Goal: Information Seeking & Learning: Learn about a topic

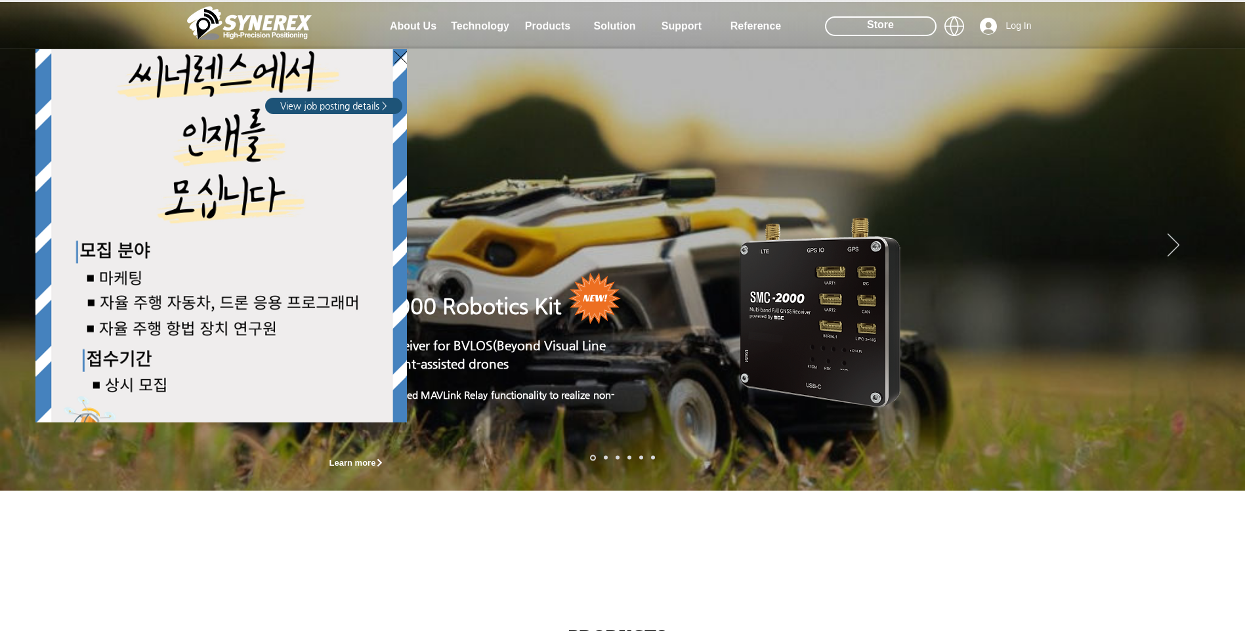
click at [404, 60] on icon "Back to site" at bounding box center [401, 57] width 12 height 12
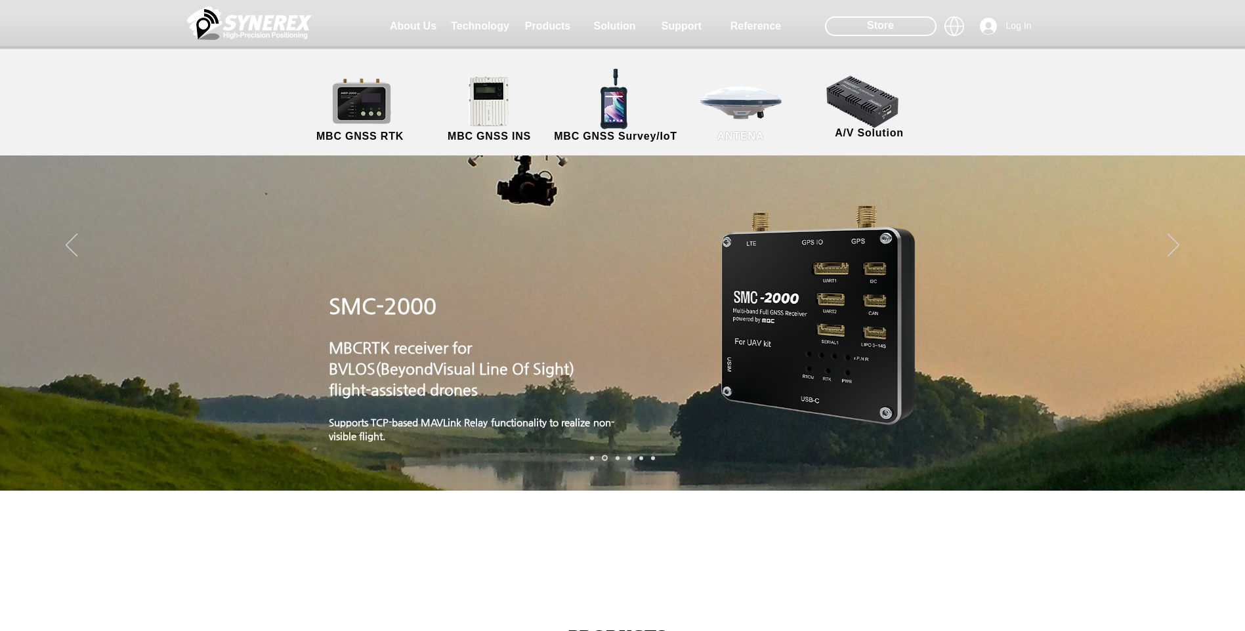
click at [729, 108] on link "ANTENA" at bounding box center [741, 109] width 118 height 69
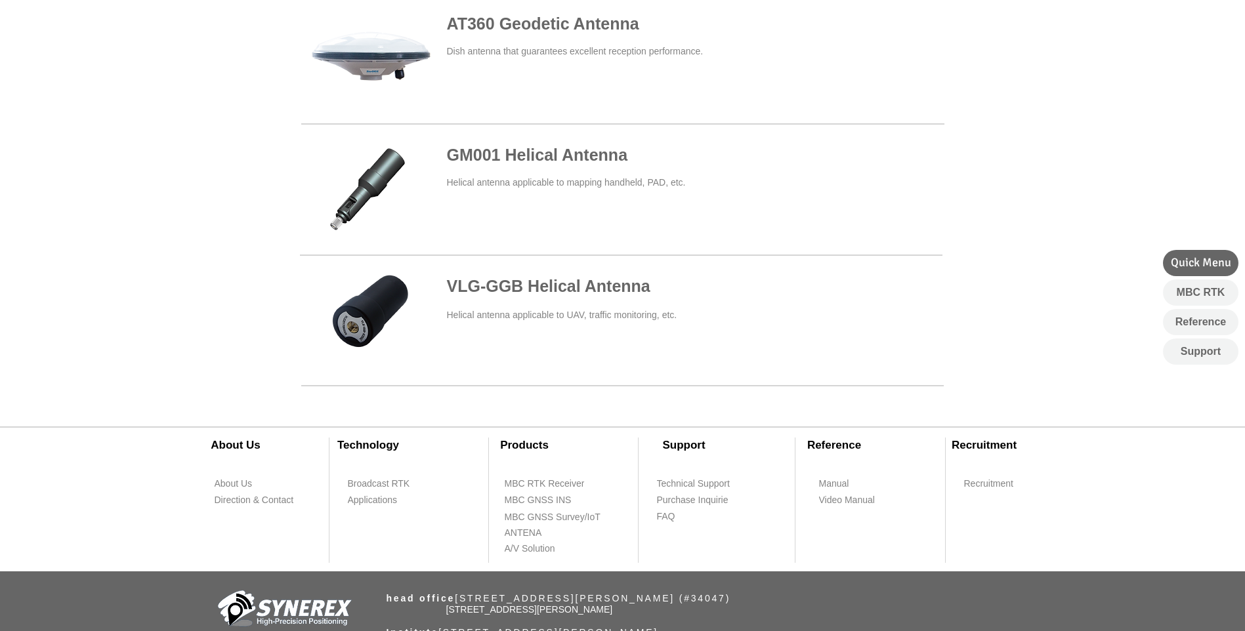
scroll to position [525, 0]
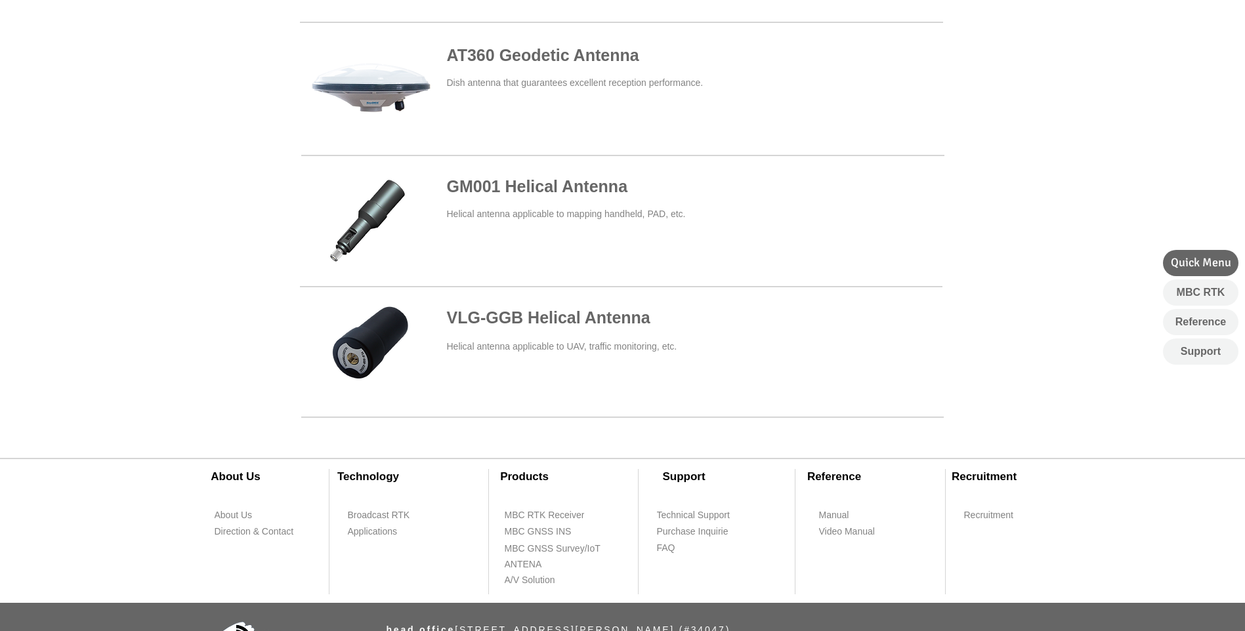
click at [399, 95] on span at bounding box center [621, 88] width 643 height 121
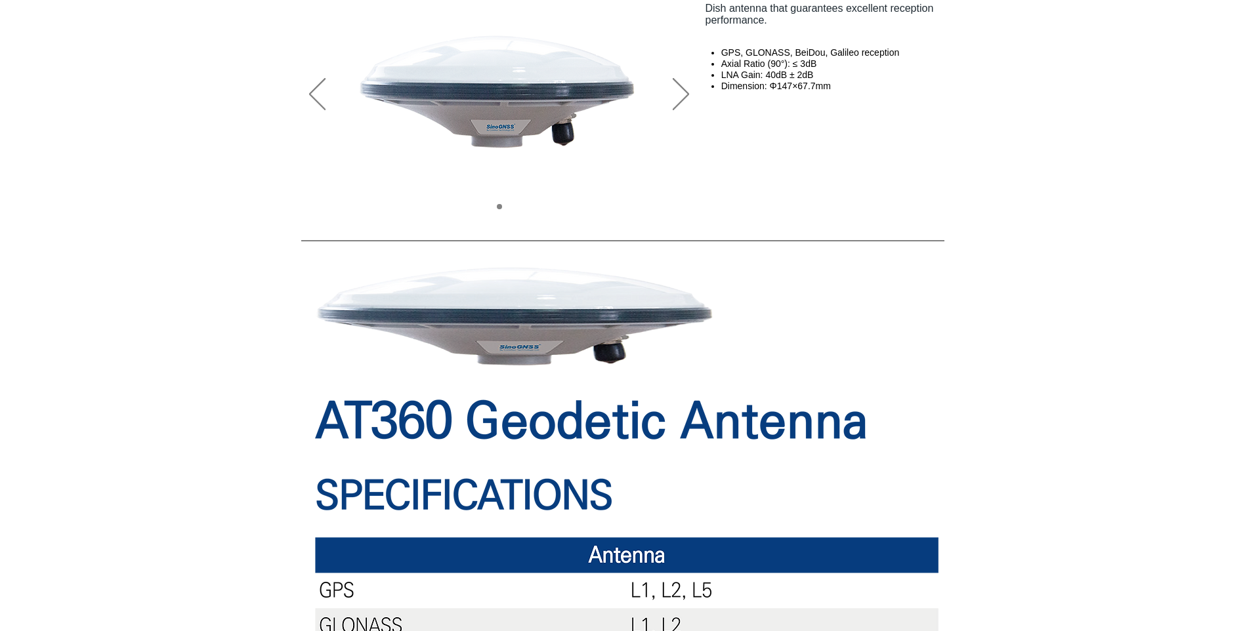
scroll to position [45, 0]
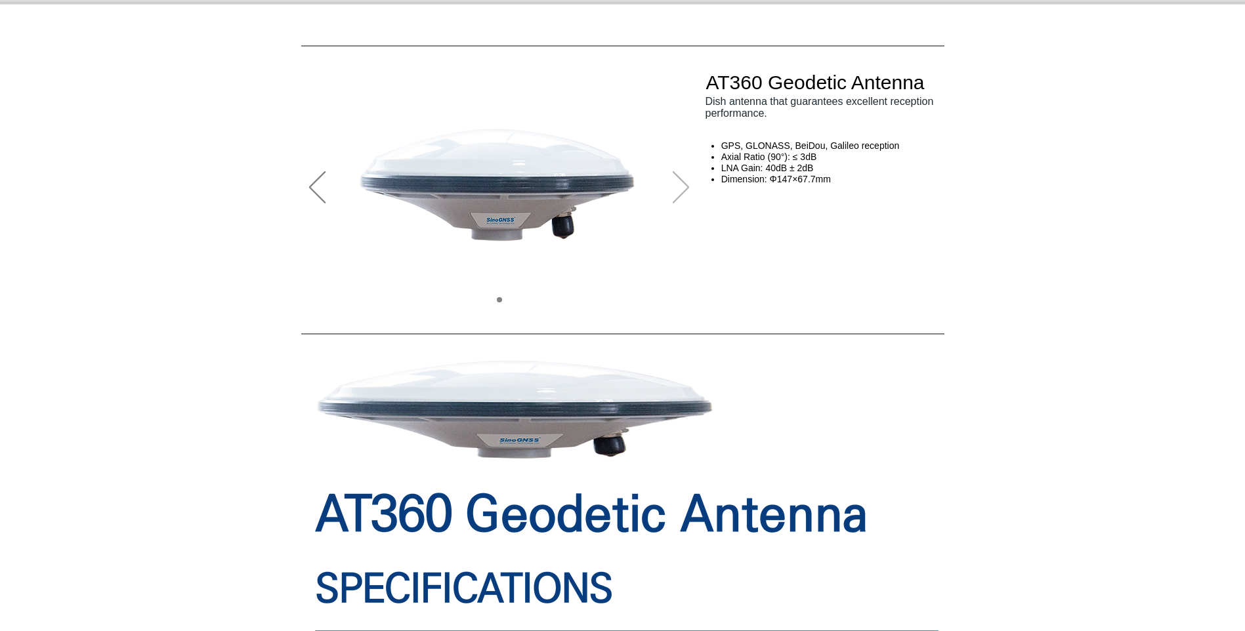
click at [680, 188] on icon "Next" at bounding box center [681, 187] width 16 height 32
click at [688, 193] on icon "Next" at bounding box center [681, 187] width 16 height 32
click at [315, 199] on icon "Previous" at bounding box center [317, 187] width 16 height 32
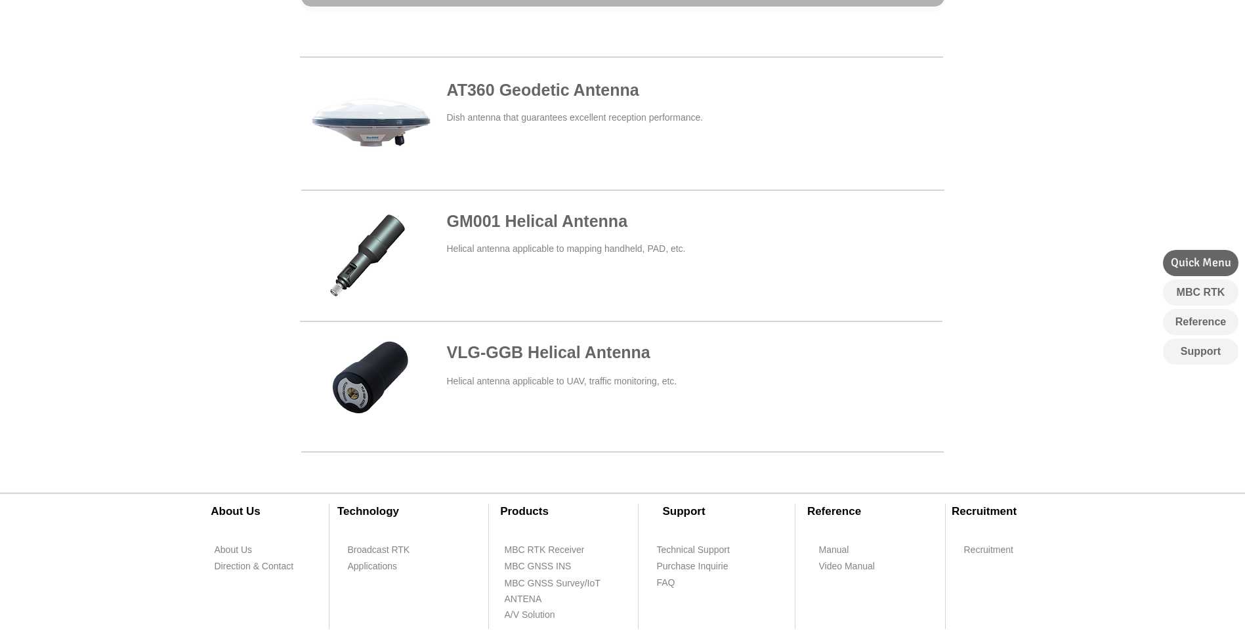
scroll to position [459, 0]
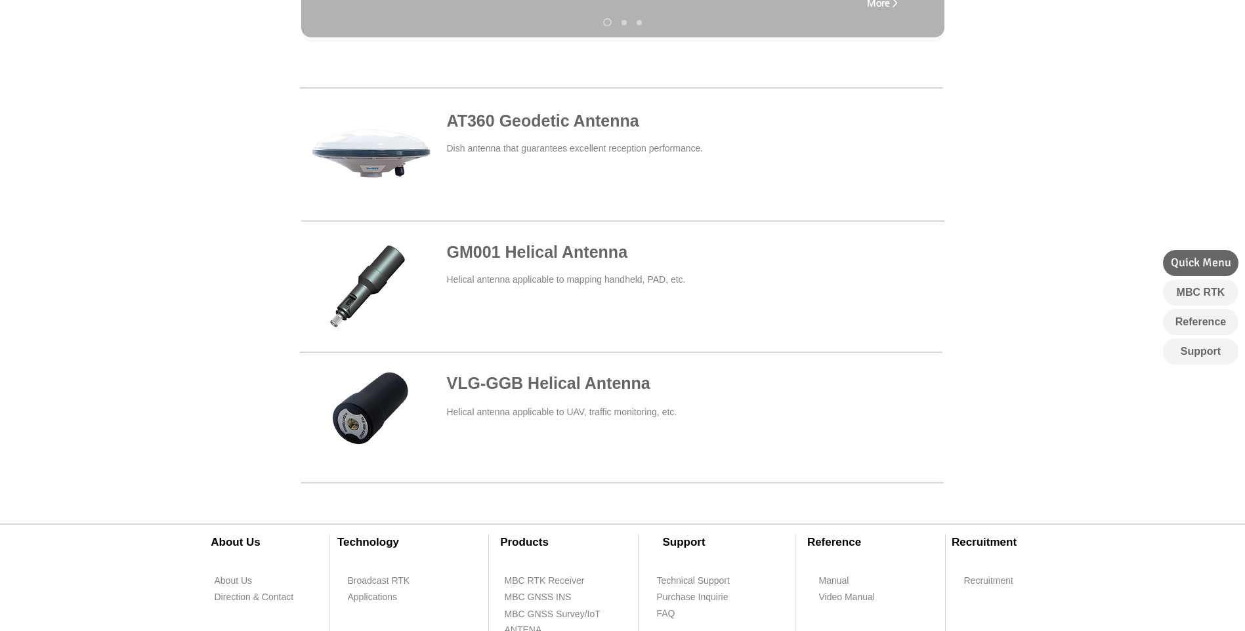
click at [549, 272] on span at bounding box center [621, 286] width 643 height 116
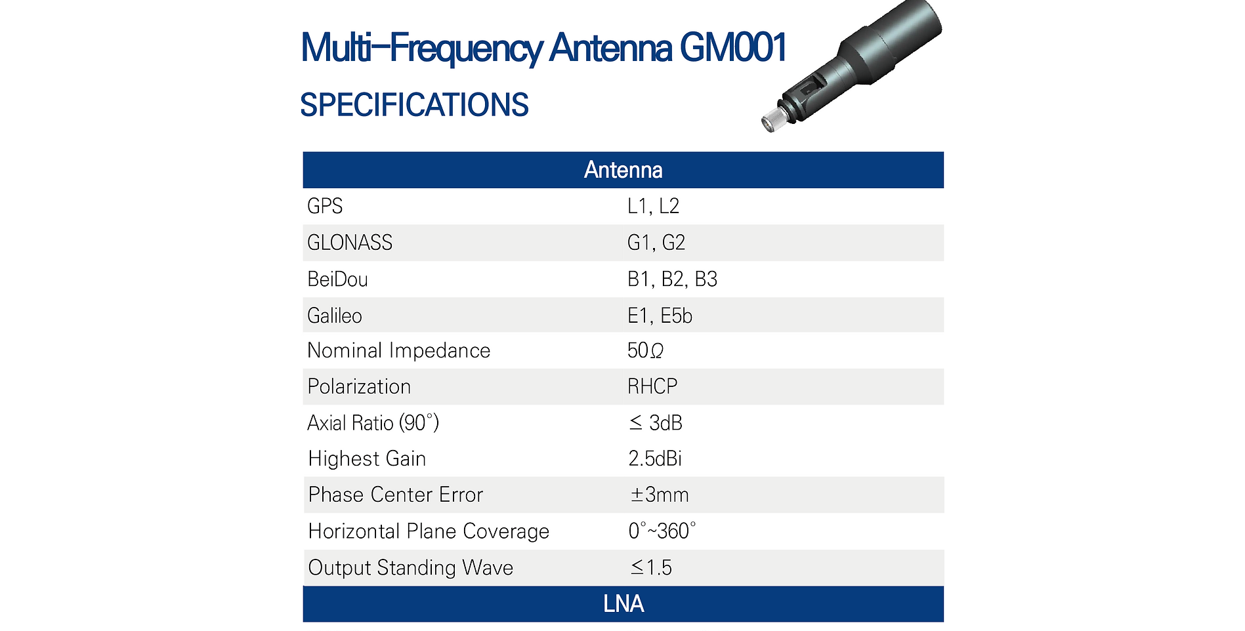
scroll to position [853, 0]
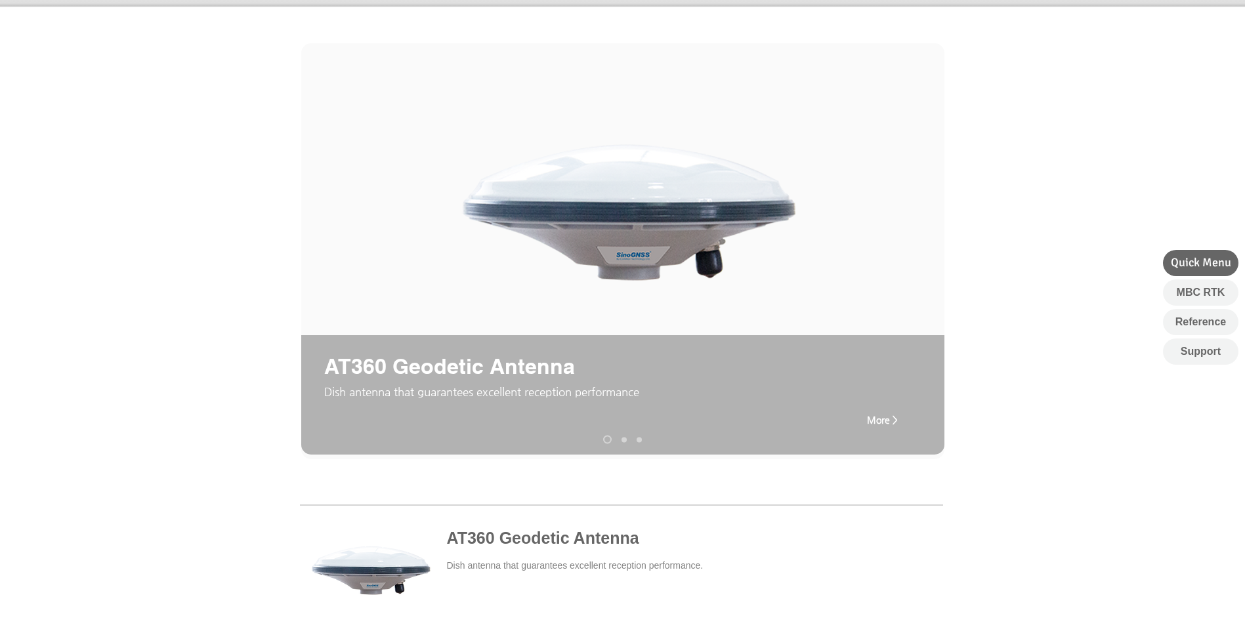
scroll to position [66, 0]
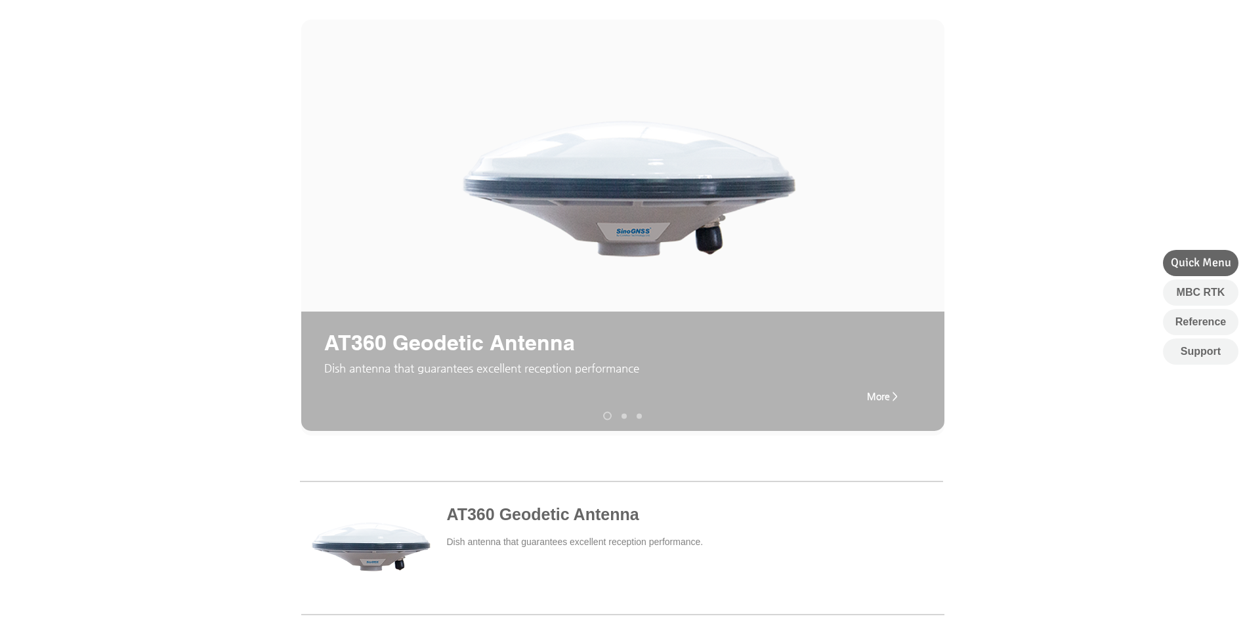
click at [889, 399] on span "More >" at bounding box center [882, 396] width 31 height 11
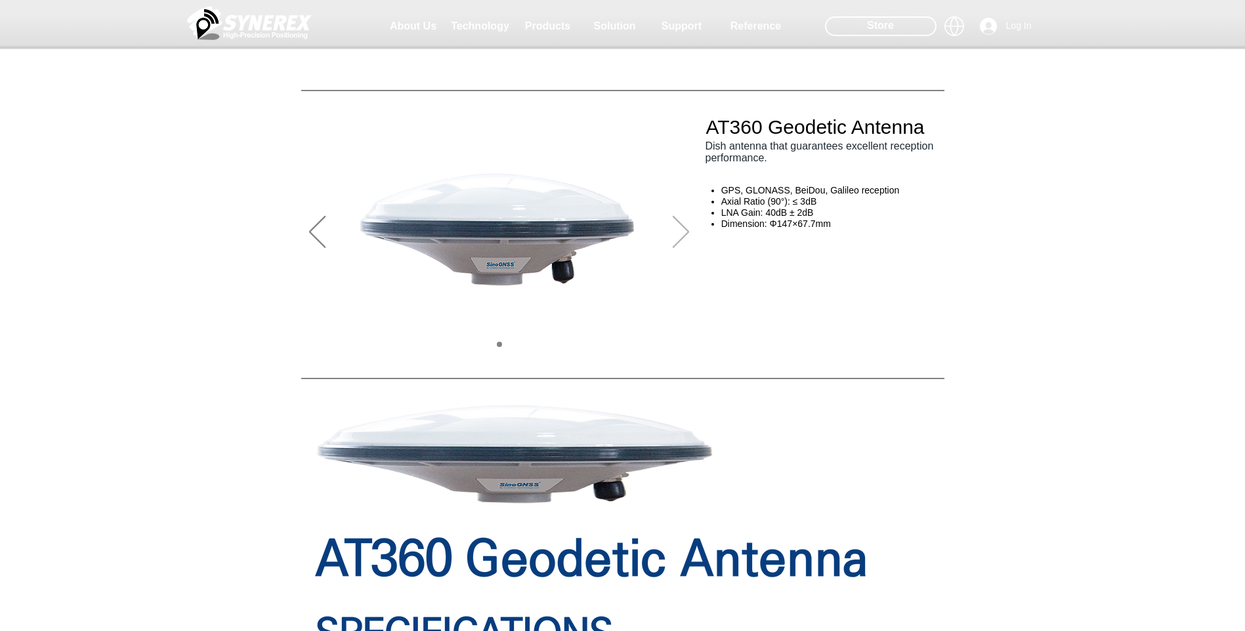
click at [686, 231] on icon "Next" at bounding box center [681, 232] width 16 height 32
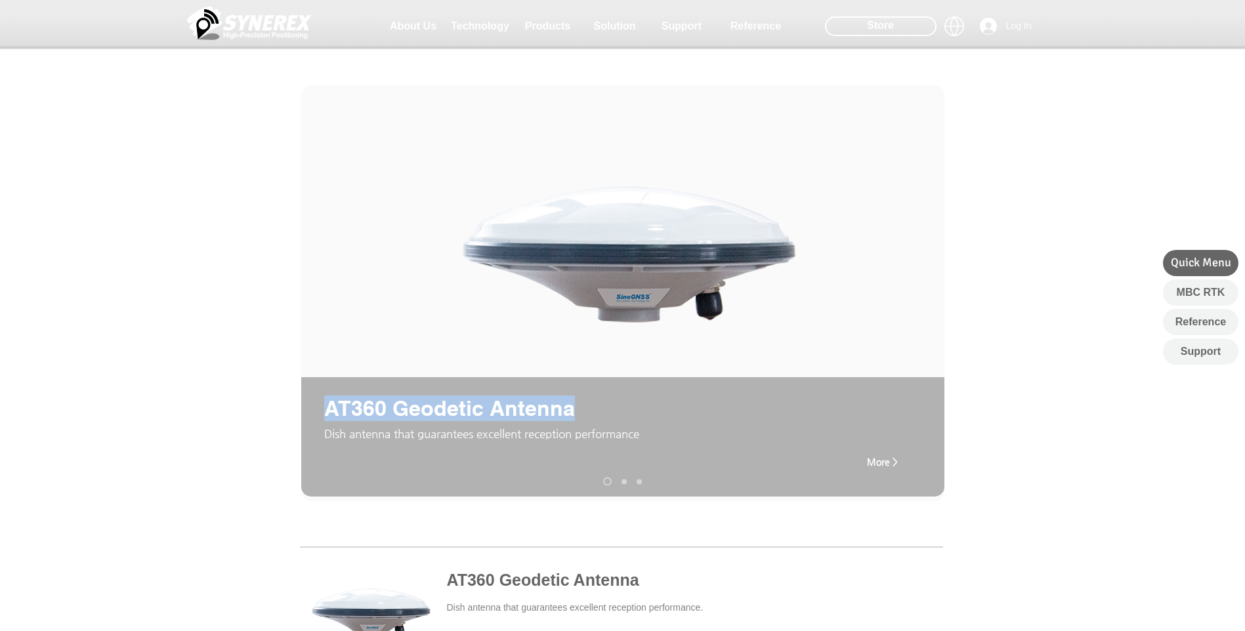
drag, startPoint x: 330, startPoint y: 406, endPoint x: 575, endPoint y: 404, distance: 244.8
click at [575, 404] on p "AT360 Geodetic Antenna" at bounding box center [489, 409] width 330 height 26
copy span "AT360 Geodetic Antenna"
